Goal: Transaction & Acquisition: Purchase product/service

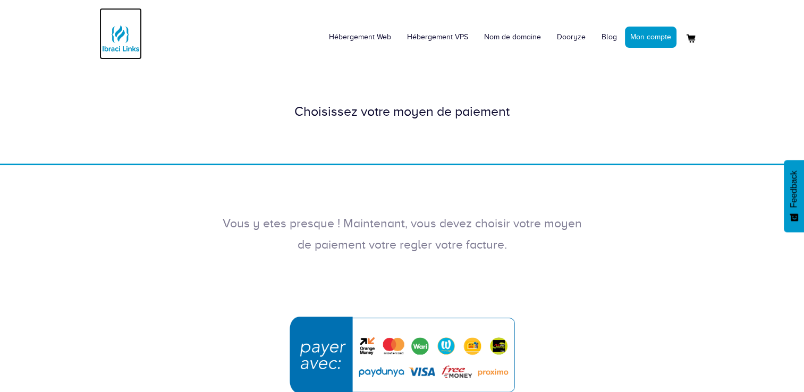
click at [113, 47] on img at bounding box center [120, 38] width 43 height 43
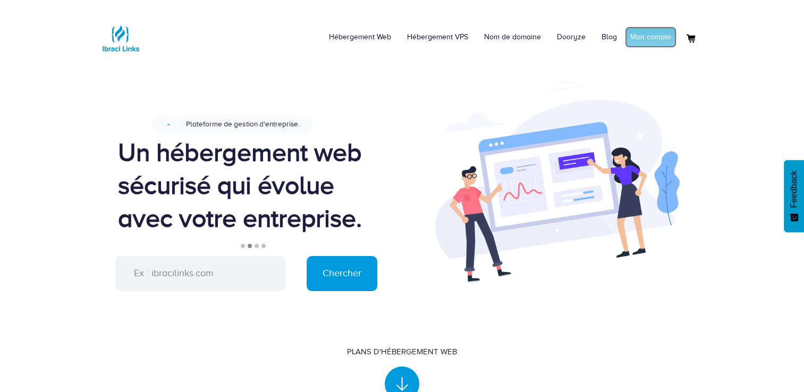
click at [650, 35] on link "Mon compte" at bounding box center [651, 37] width 52 height 21
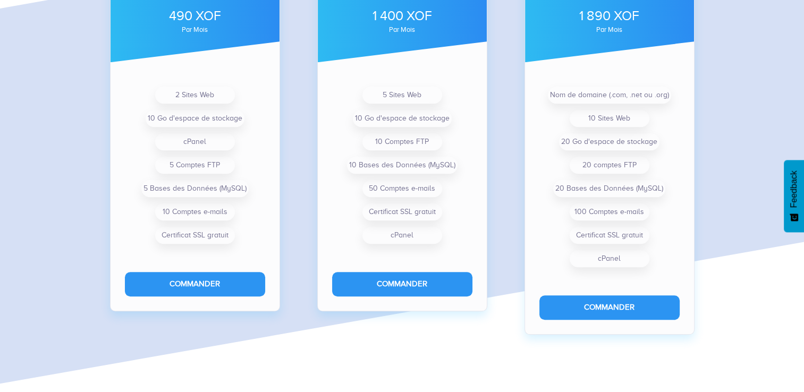
scroll to position [865, 0]
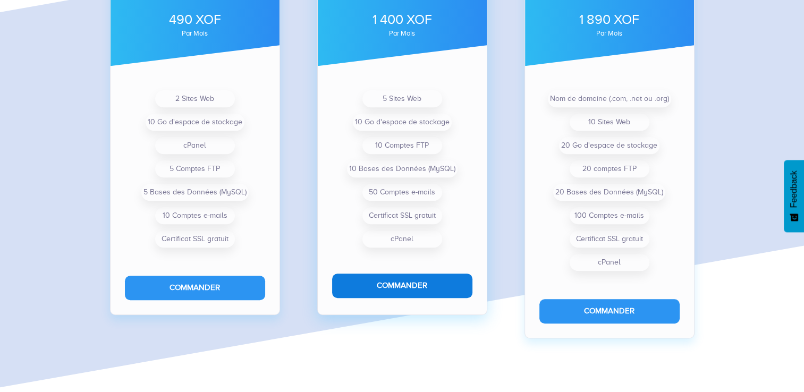
click at [422, 281] on button "Commander" at bounding box center [402, 286] width 140 height 24
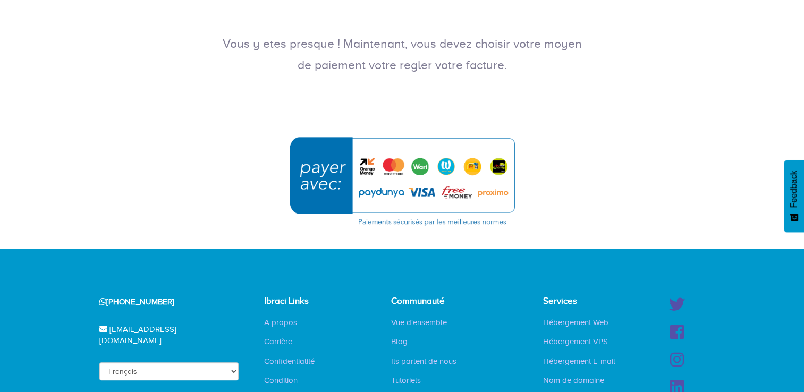
scroll to position [214, 0]
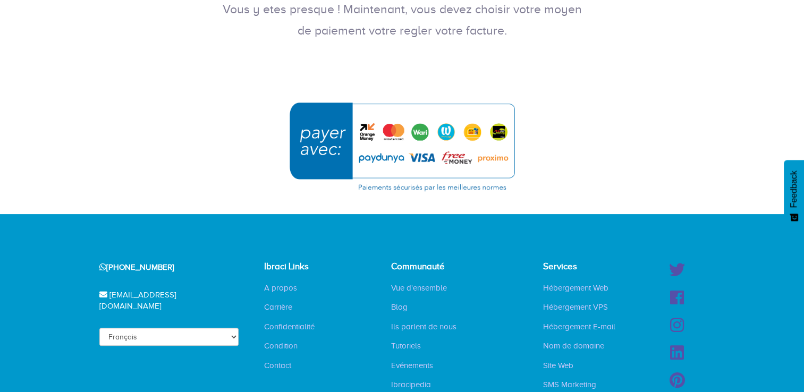
click at [366, 133] on img "submit" at bounding box center [402, 146] width 239 height 103
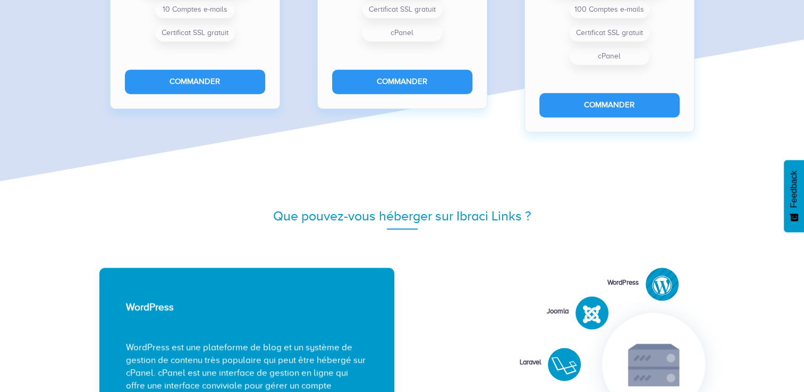
scroll to position [1068, 0]
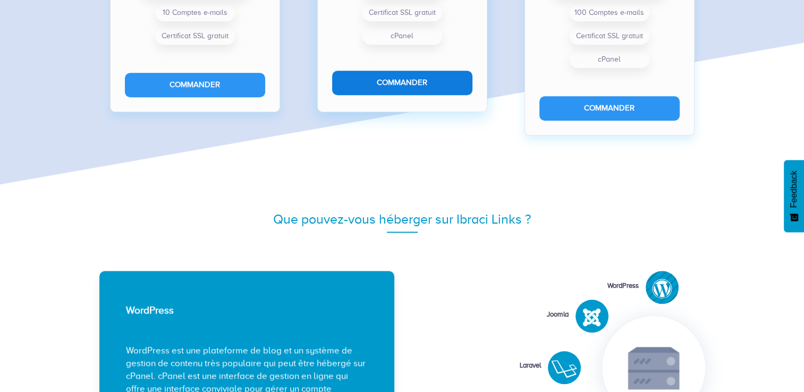
click at [425, 81] on button "Commander" at bounding box center [402, 83] width 140 height 24
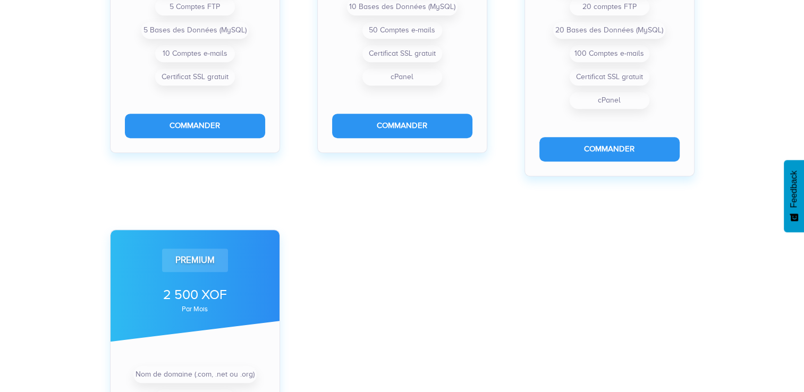
scroll to position [590, 0]
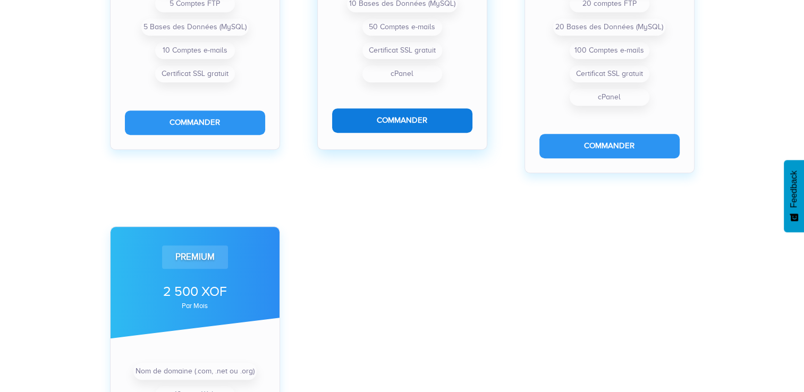
click at [398, 114] on button "Commander" at bounding box center [402, 120] width 140 height 24
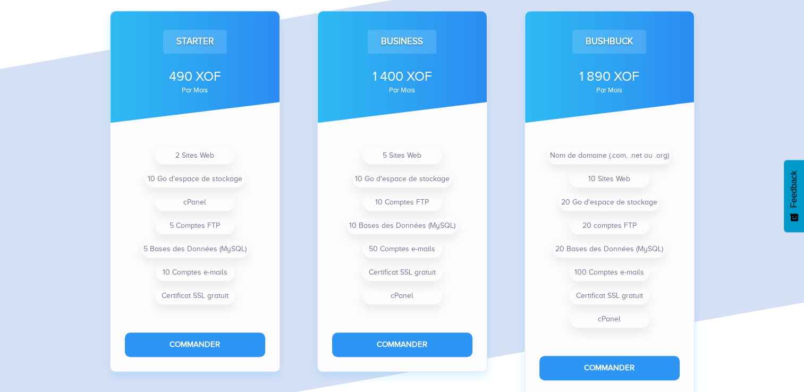
scroll to position [802, 0]
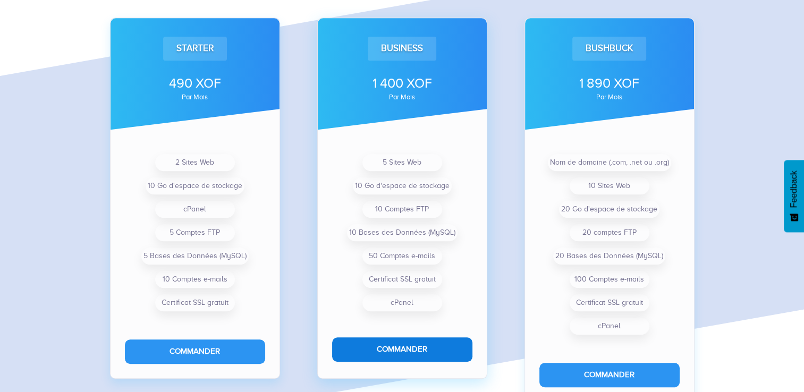
click at [397, 351] on button "Commander" at bounding box center [402, 349] width 140 height 24
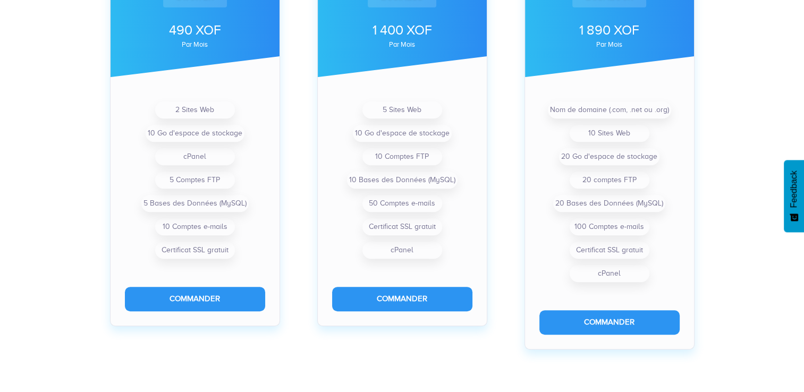
scroll to position [417, 0]
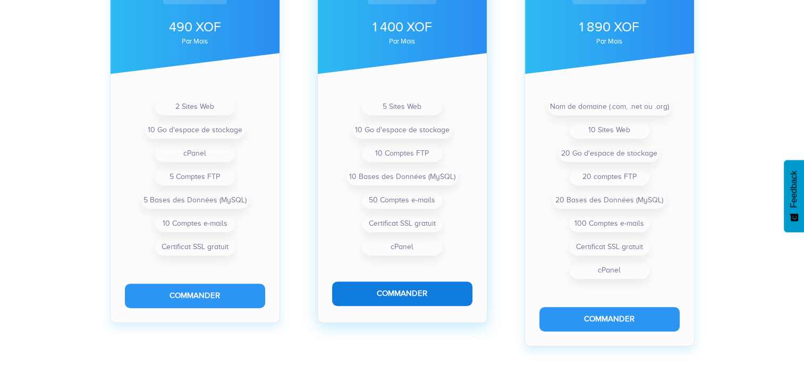
click at [430, 292] on button "Commander" at bounding box center [402, 294] width 140 height 24
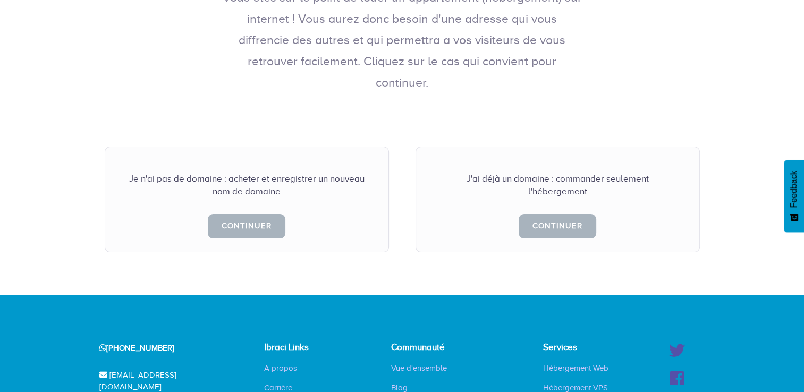
scroll to position [275, 0]
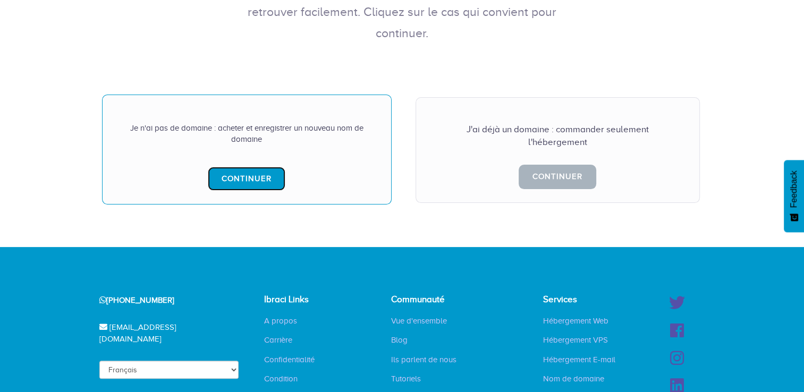
click at [248, 167] on link "Continuer" at bounding box center [247, 179] width 78 height 24
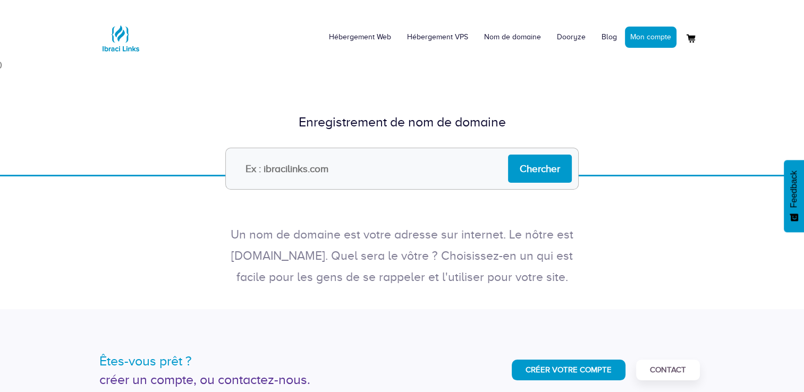
click at [348, 173] on input "text" at bounding box center [401, 169] width 353 height 42
type input "muatb"
click at [542, 167] on input "Chercher" at bounding box center [540, 169] width 64 height 28
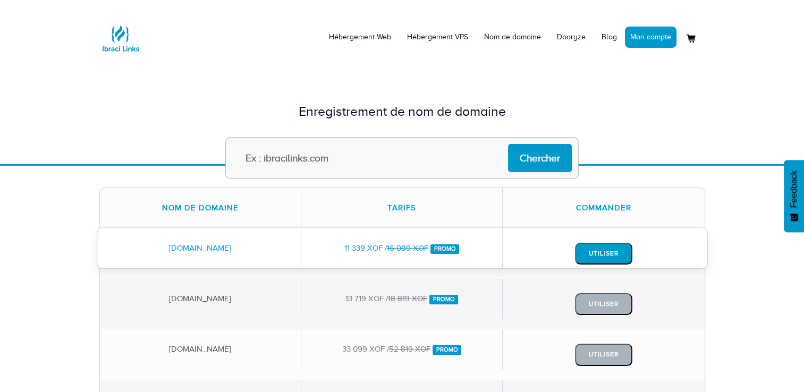
click at [583, 251] on button "Utiliser" at bounding box center [603, 254] width 57 height 22
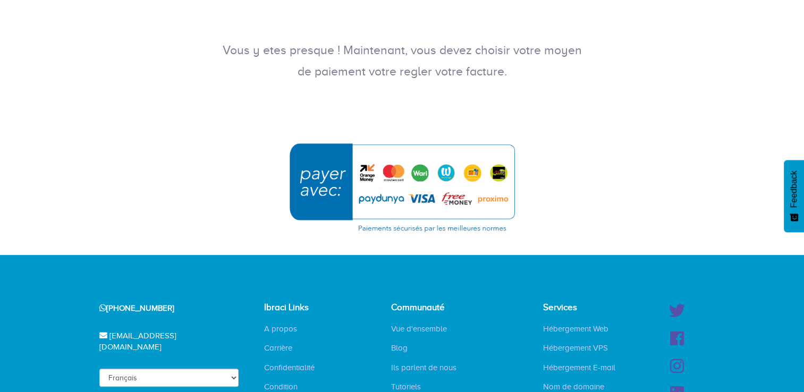
scroll to position [168, 0]
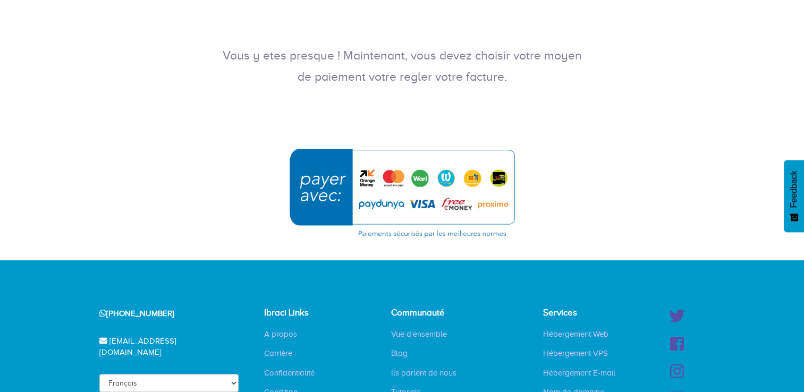
click at [335, 165] on img "submit" at bounding box center [402, 192] width 239 height 103
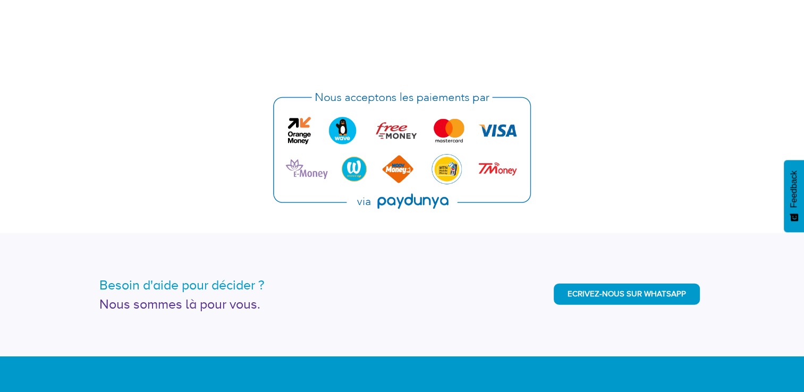
scroll to position [2682, 0]
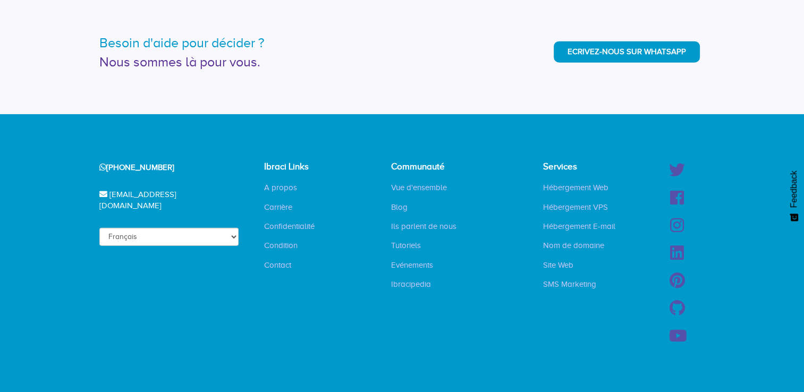
click at [222, 283] on div "[PHONE_NUMBER] [EMAIL_ADDRESS][DOMAIN_NAME] Français English Ibraci Links A pro…" at bounding box center [402, 258] width 622 height 193
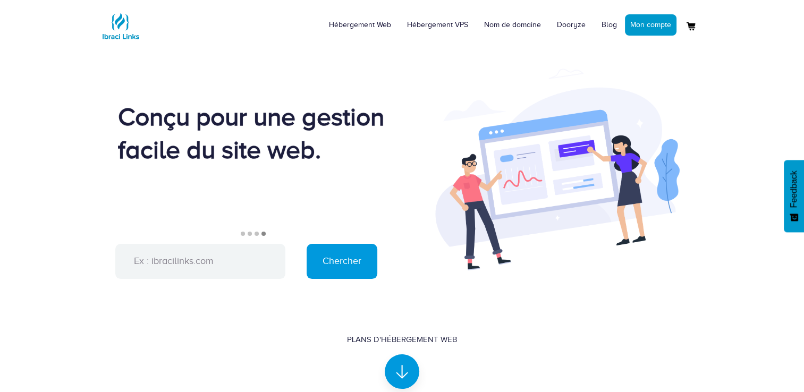
scroll to position [0, 0]
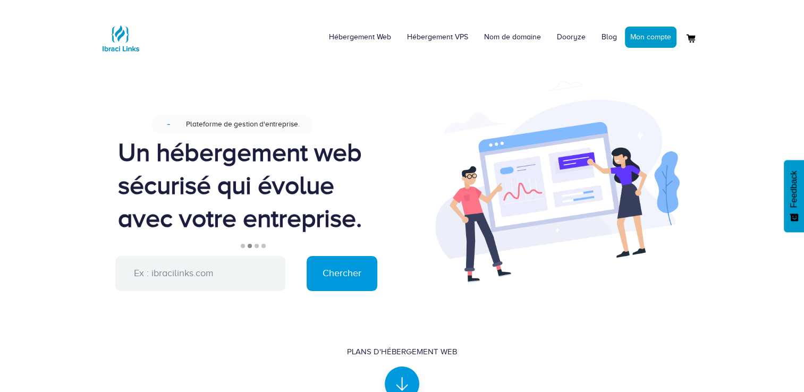
click at [355, 162] on div "Un hébergement web sécurisé qui évolue avec votre entreprise." at bounding box center [252, 185] width 268 height 99
